Goal: Transaction & Acquisition: Purchase product/service

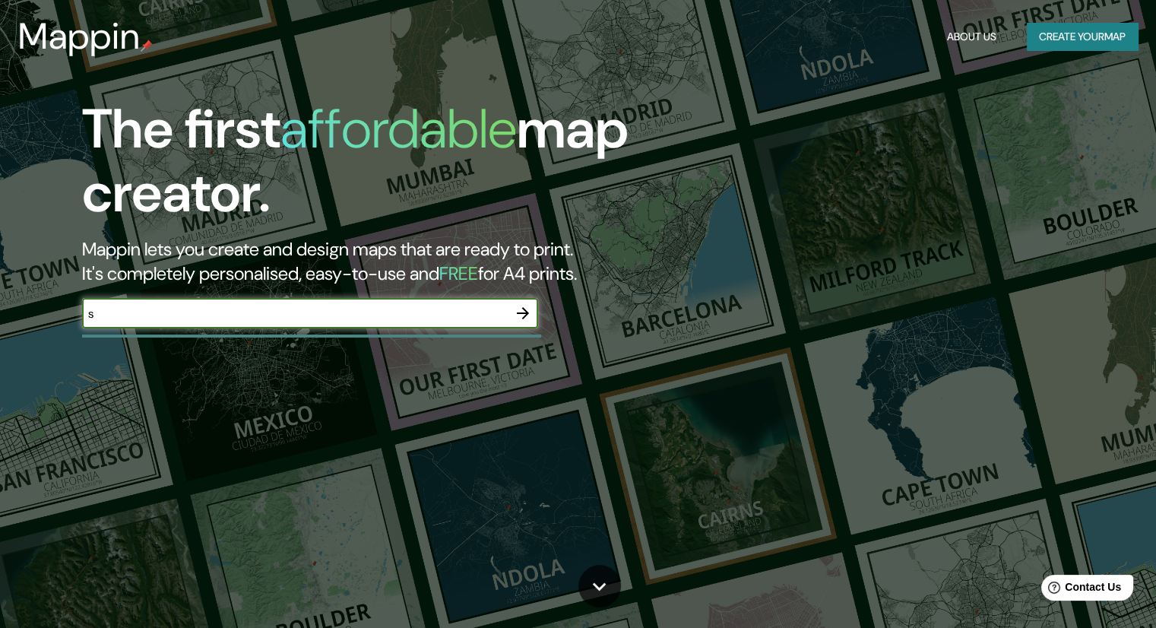
type input "[GEOGRAPHIC_DATA]"
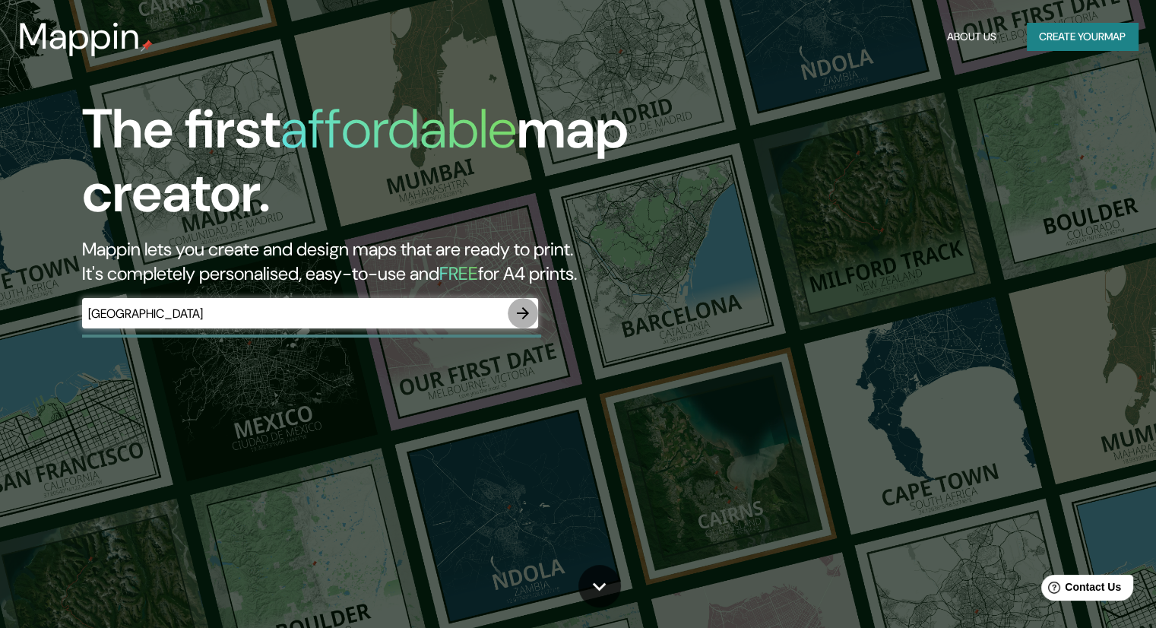
click at [519, 302] on button "button" at bounding box center [523, 313] width 30 height 30
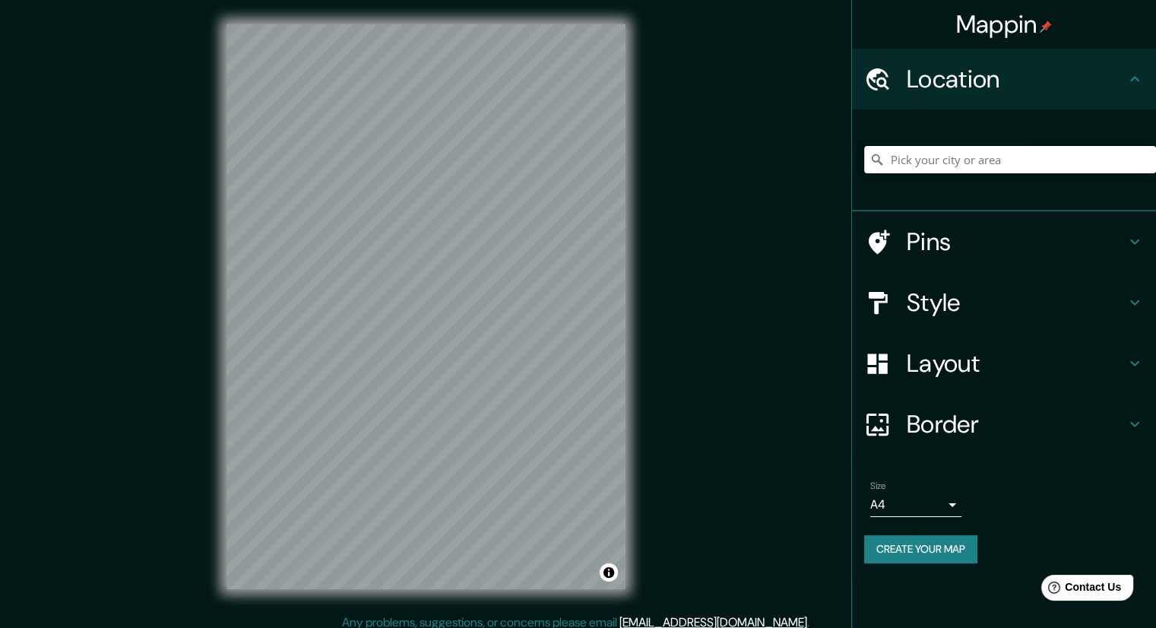
click at [903, 159] on input "Pick your city or area" at bounding box center [1010, 159] width 292 height 27
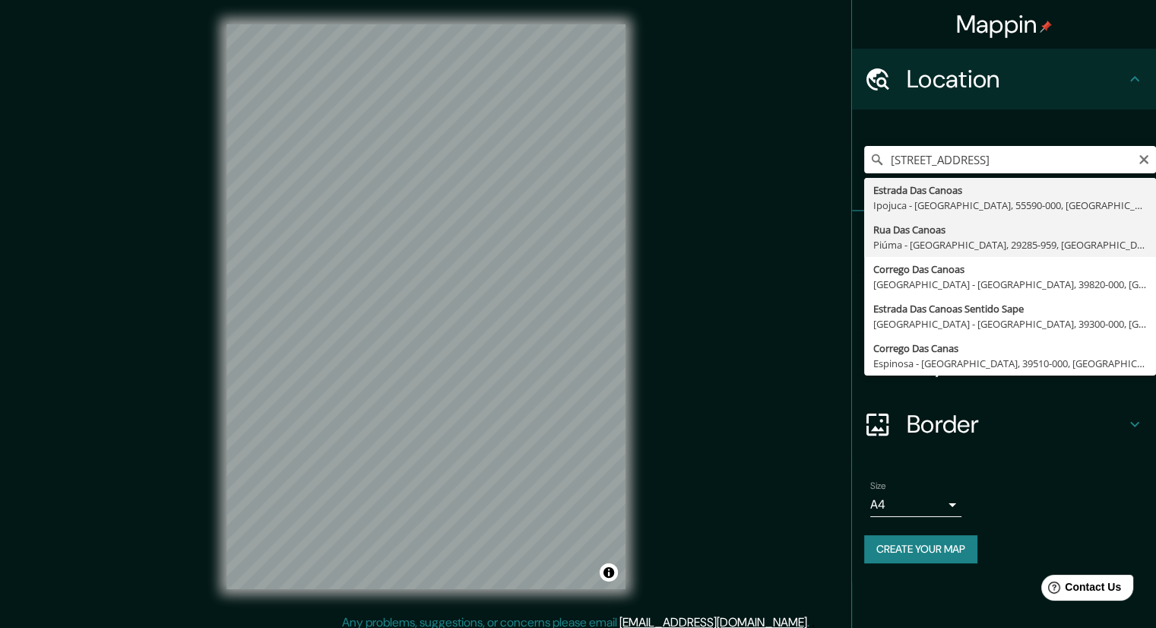
type input "Rua Das Canoas, Piúma - [GEOGRAPHIC_DATA], 29285-959, [GEOGRAPHIC_DATA]"
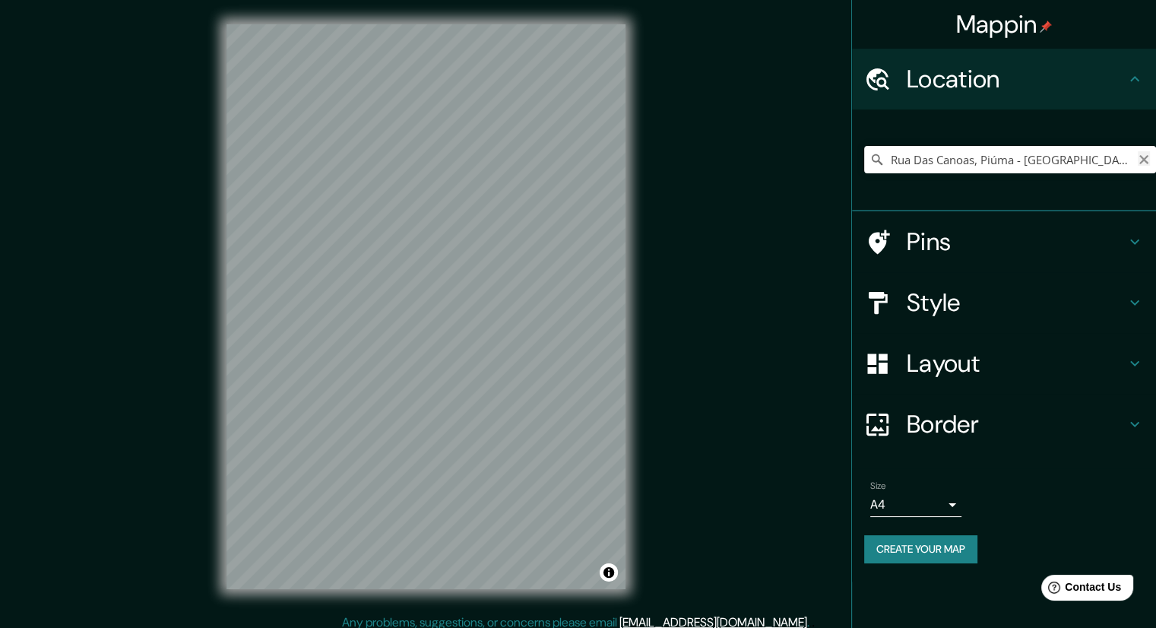
click at [1146, 160] on icon "Clear" at bounding box center [1144, 160] width 12 height 12
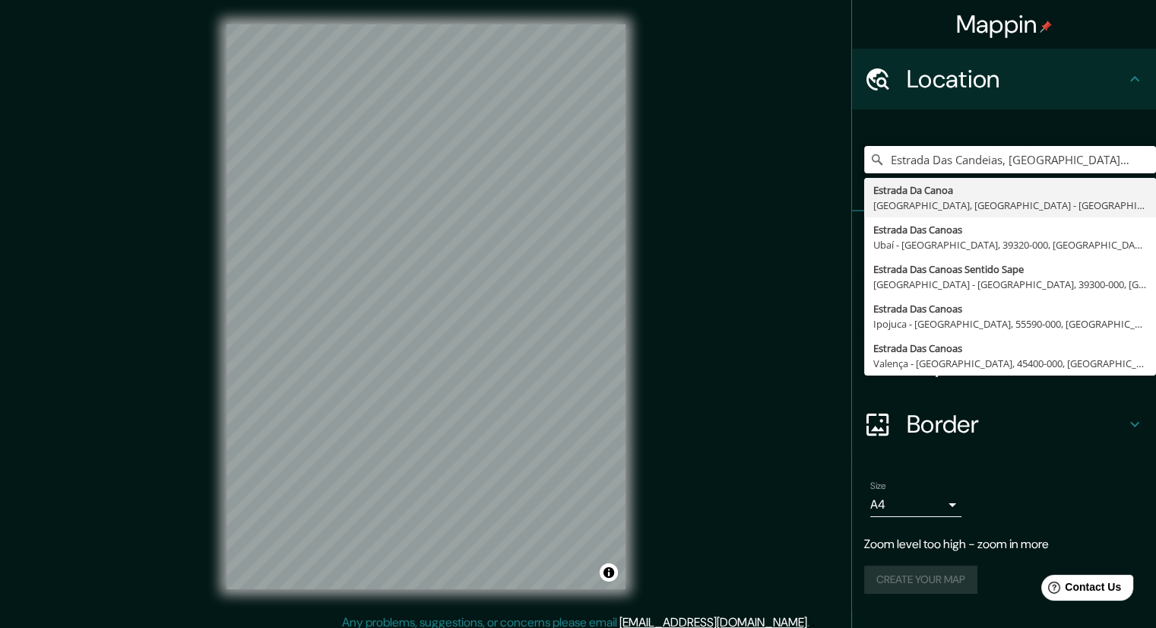
type input "Estrada Das Candeias, [GEOGRAPHIC_DATA] - [GEOGRAPHIC_DATA], 25770-090, [GEOGRA…"
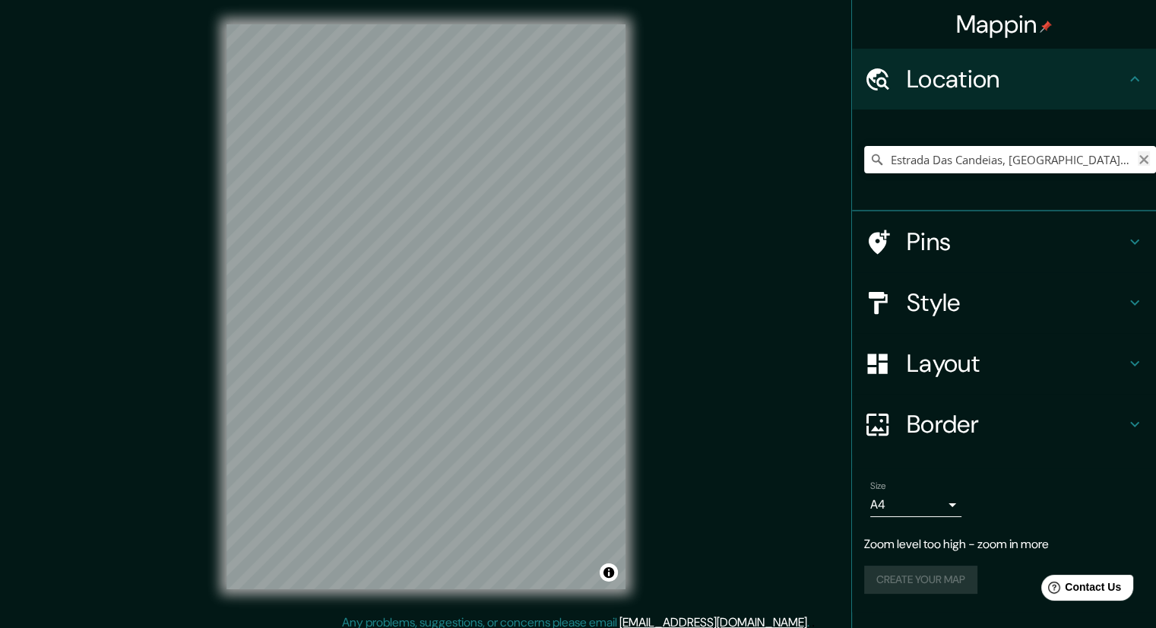
click at [1142, 159] on icon "Clear" at bounding box center [1144, 159] width 9 height 9
type input "Street, [GEOGRAPHIC_DATA], [GEOGRAPHIC_DATA]"
click at [1143, 157] on icon "Clear" at bounding box center [1144, 160] width 12 height 12
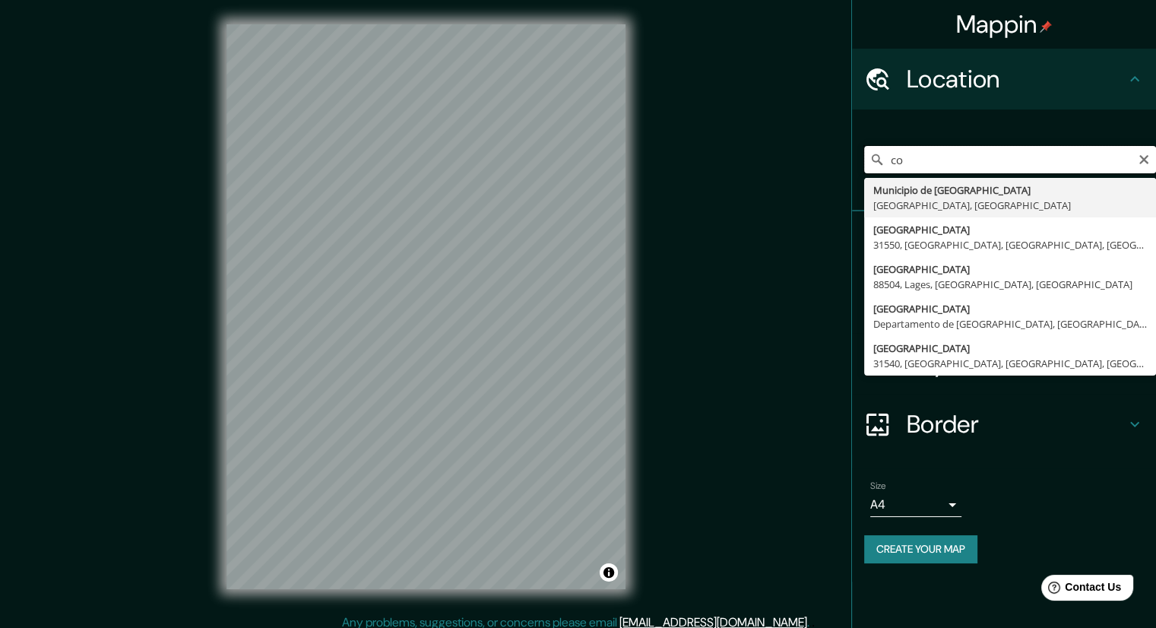
type input "c"
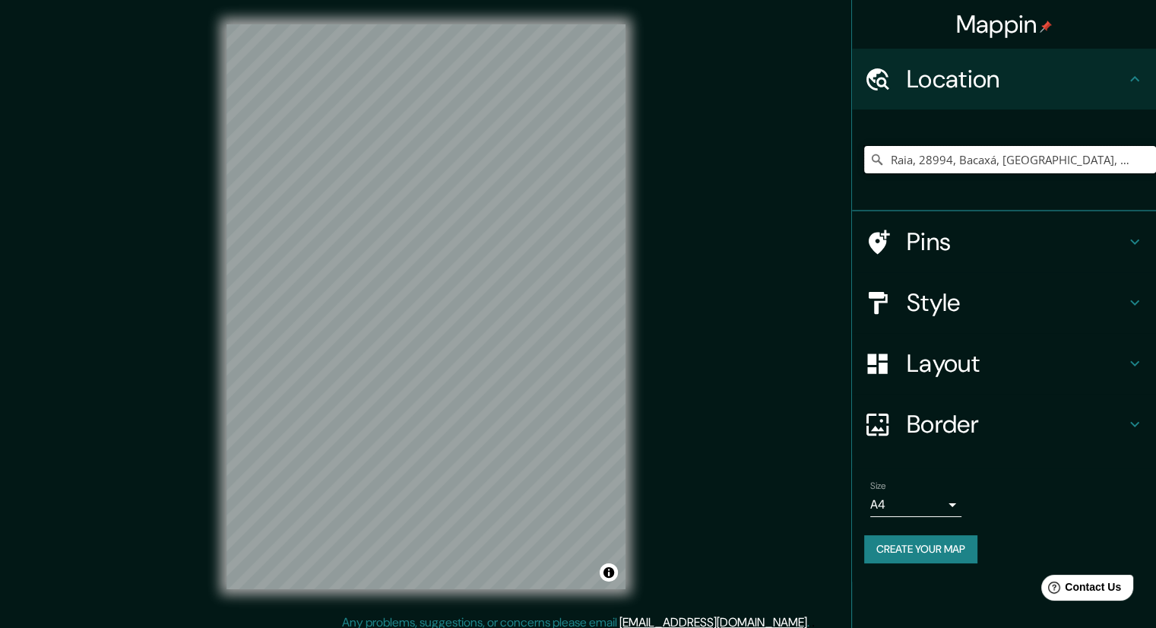
type input "Raia, 28994, Bacaxá, [GEOGRAPHIC_DATA], [GEOGRAPHIC_DATA], [GEOGRAPHIC_DATA]"
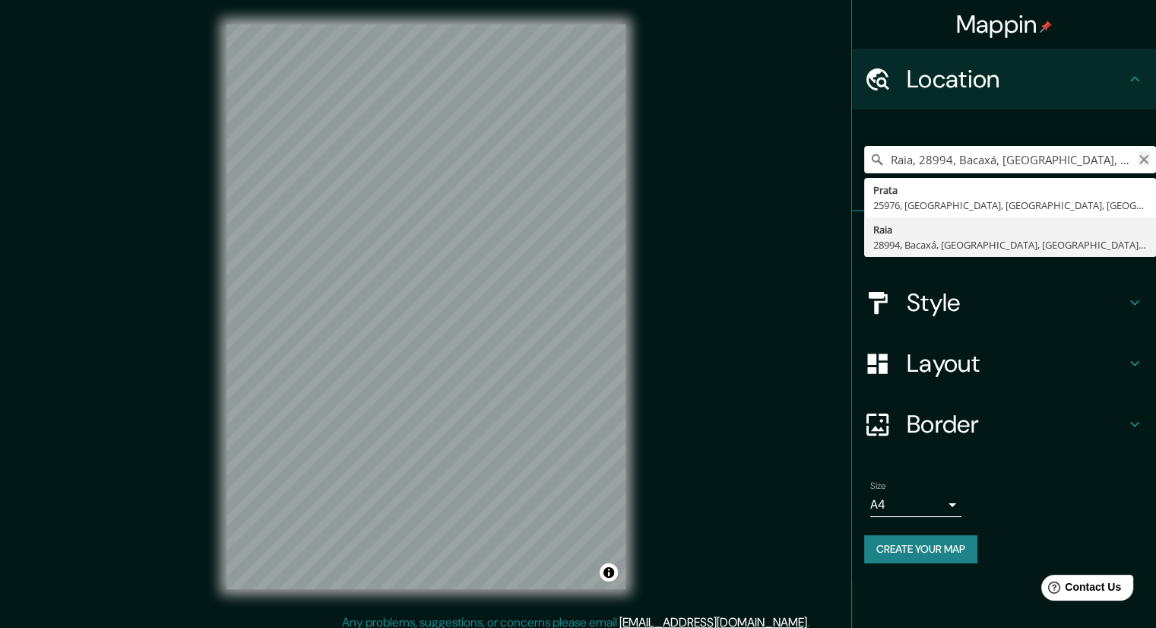
click at [1138, 163] on icon "Clear" at bounding box center [1144, 160] width 12 height 12
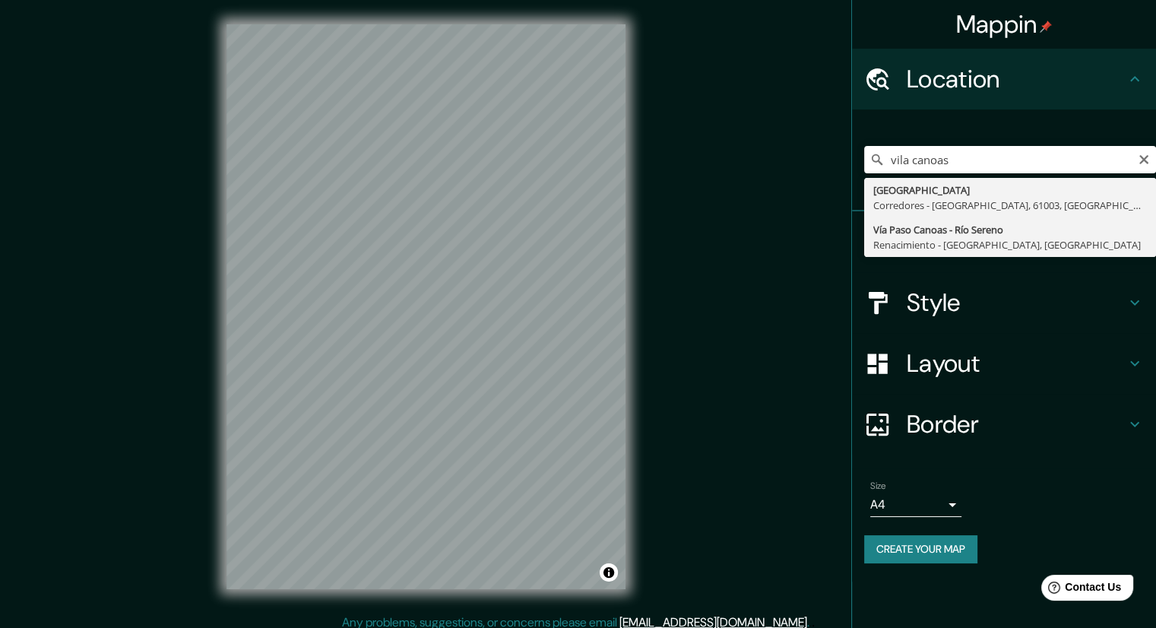
type input "Vía Paso Canoas - Río Sereno, Renacimiento - [GEOGRAPHIC_DATA], [GEOGRAPHIC_DAT…"
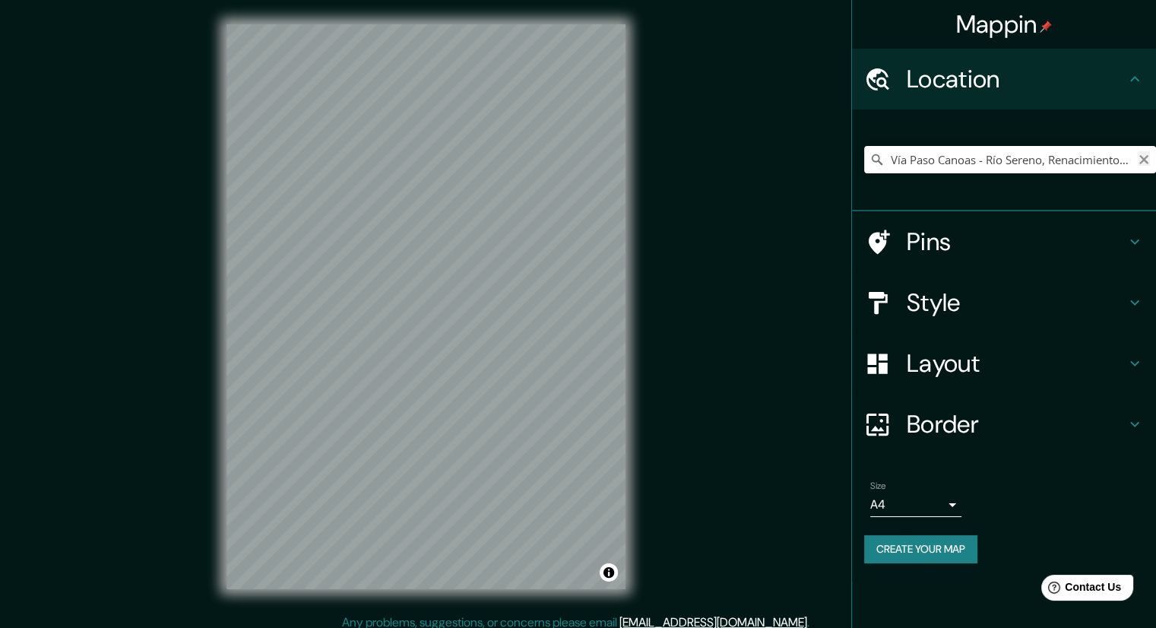
click at [1141, 157] on icon "Clear" at bounding box center [1144, 159] width 9 height 9
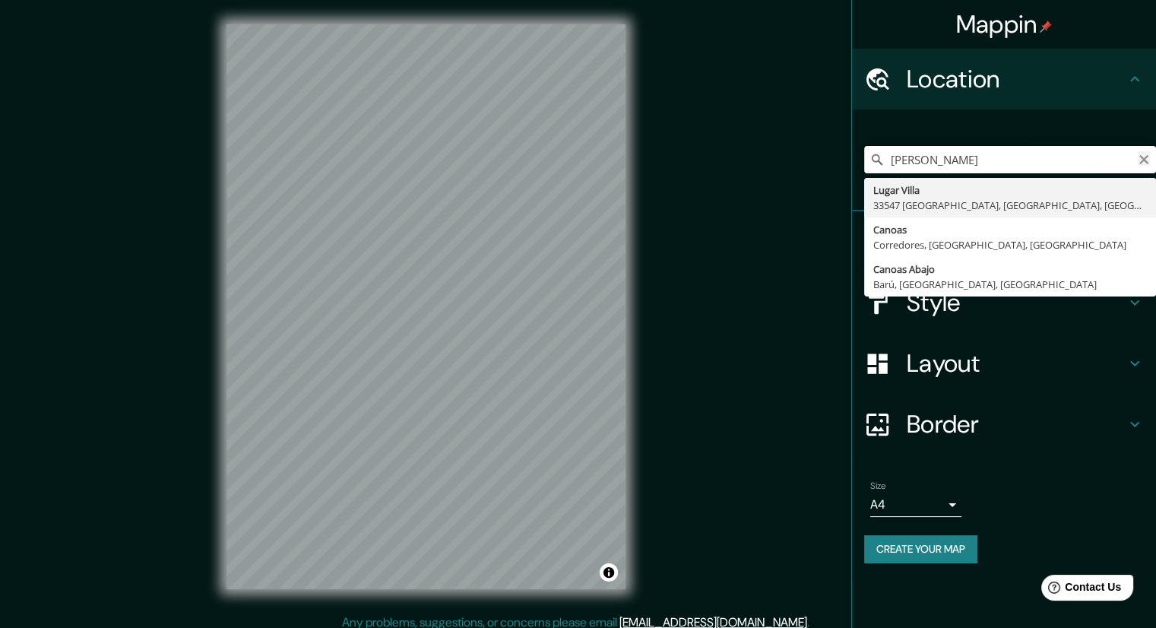
type input "[PERSON_NAME]"
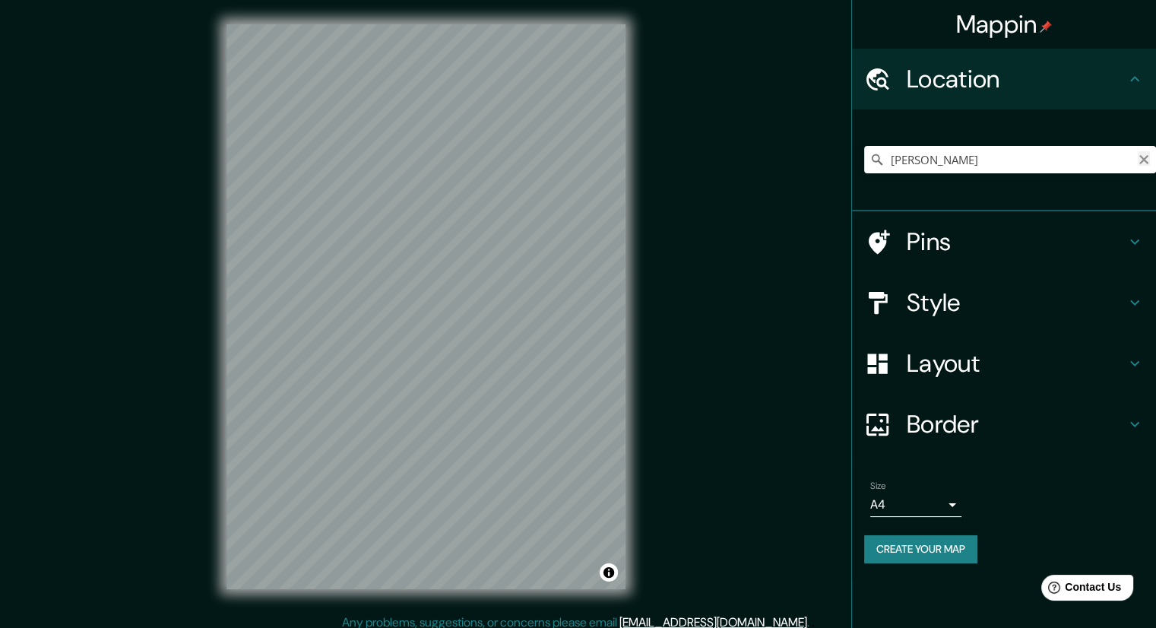
click at [1141, 157] on icon "Clear" at bounding box center [1144, 159] width 9 height 9
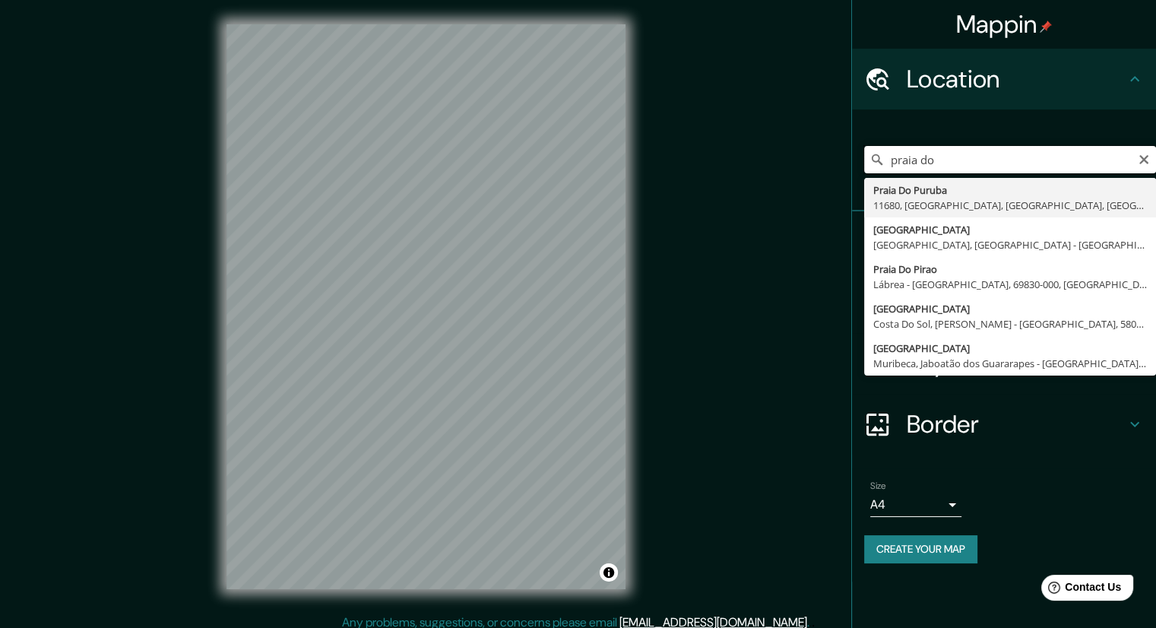
type input "praia do"
drag, startPoint x: 1152, startPoint y: 157, endPoint x: 1142, endPoint y: 160, distance: 10.3
click at [1142, 160] on div "praia do [GEOGRAPHIC_DATA] 11680, [GEOGRAPHIC_DATA], [GEOGRAPHIC_DATA], [GEOGRA…" at bounding box center [1010, 159] width 292 height 27
click at [1142, 160] on icon "Clear" at bounding box center [1144, 160] width 12 height 12
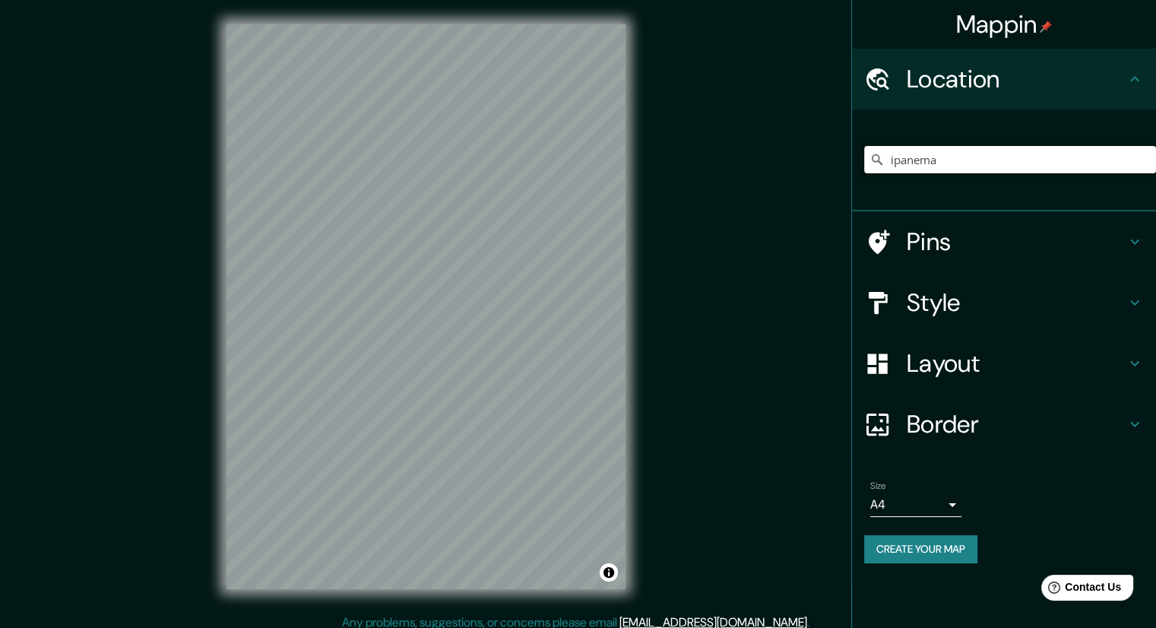
type input "ipanema"
click at [1076, 159] on input "ipanema" at bounding box center [1010, 159] width 292 height 27
click at [924, 179] on div "ipanema" at bounding box center [1010, 160] width 292 height 76
click at [962, 166] on input "ipanema" at bounding box center [1010, 159] width 292 height 27
click at [922, 159] on input "Pick your city or area" at bounding box center [1010, 159] width 292 height 27
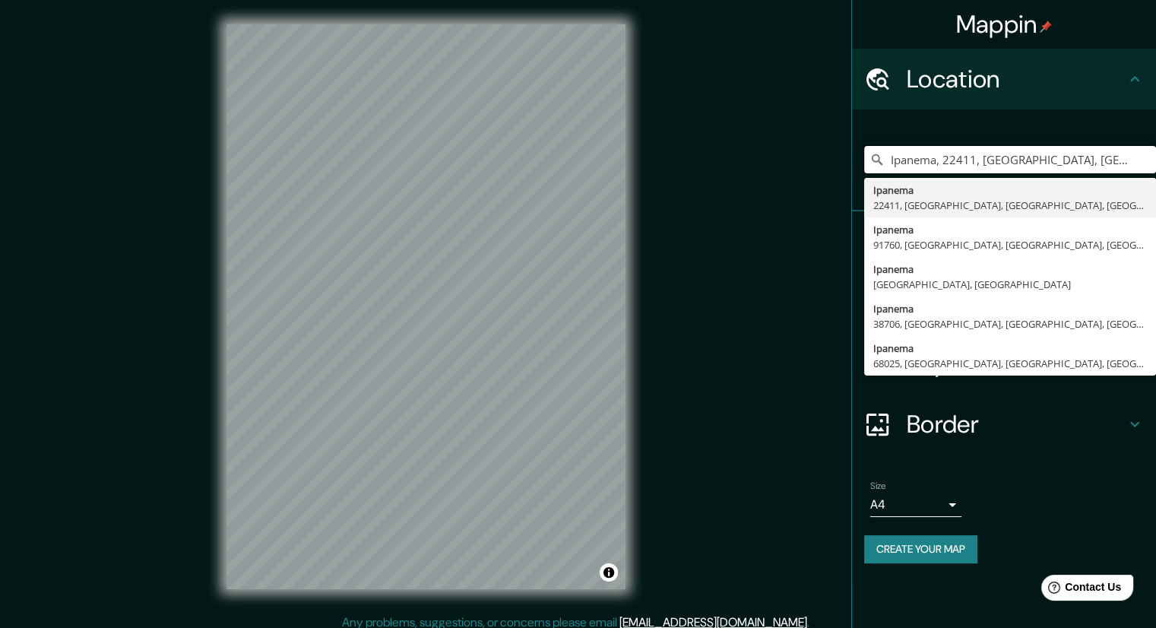
type input "Ipanema, 22411, Río de Janeiro, Río de Janeiro, Brasil"
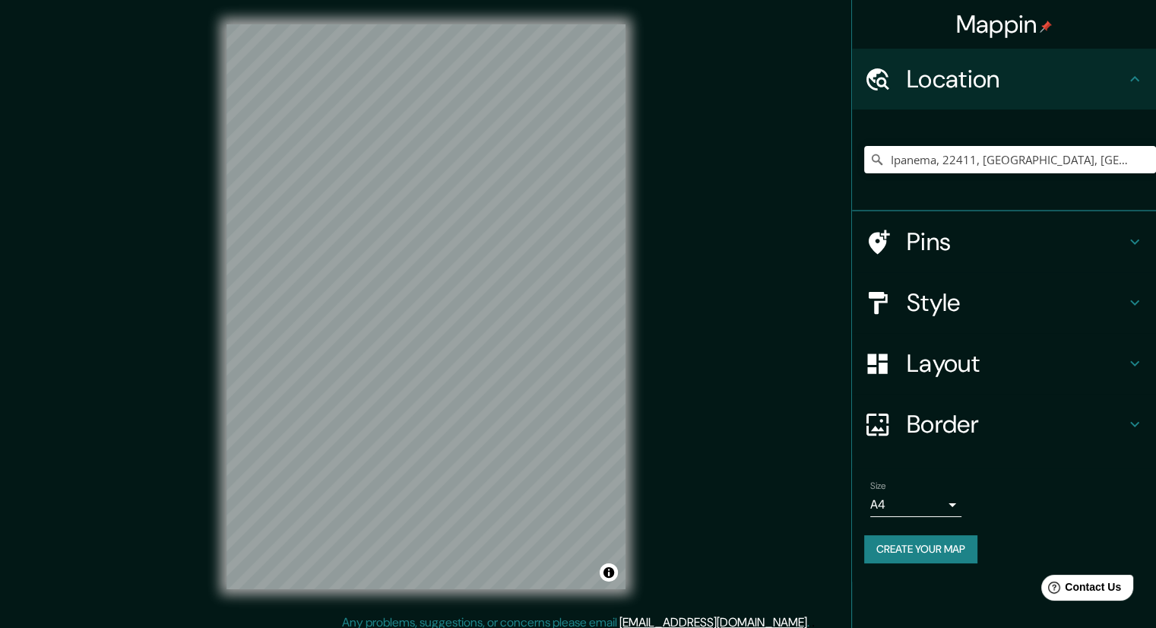
click at [638, 287] on div "© Mapbox © OpenStreetMap Improve this map" at bounding box center [426, 306] width 448 height 613
click at [424, 238] on div at bounding box center [427, 235] width 12 height 12
click at [905, 557] on button "Create your map" at bounding box center [920, 549] width 113 height 28
